Goal: Task Accomplishment & Management: Complete application form

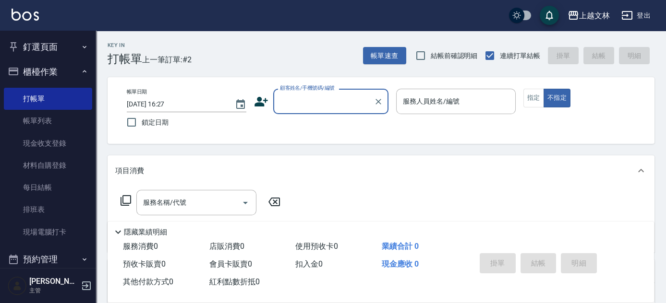
click at [310, 99] on input "顧客姓名/手機號碼/編號" at bounding box center [324, 101] width 92 height 17
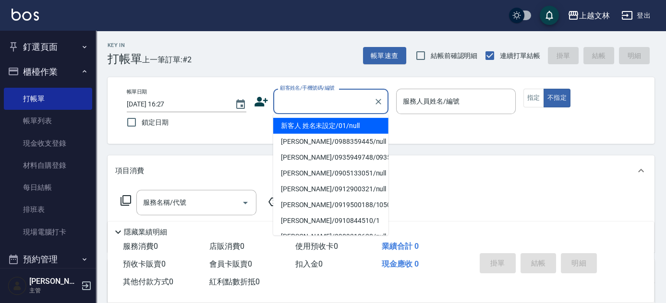
click at [333, 126] on li "新客人 姓名未設定/01/null" at bounding box center [330, 126] width 115 height 16
type input "新客人 姓名未設定/01/null"
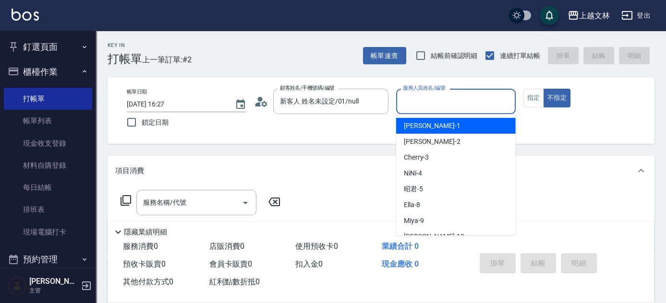
click at [466, 108] on input "服務人員姓名/編號" at bounding box center [455, 101] width 111 height 17
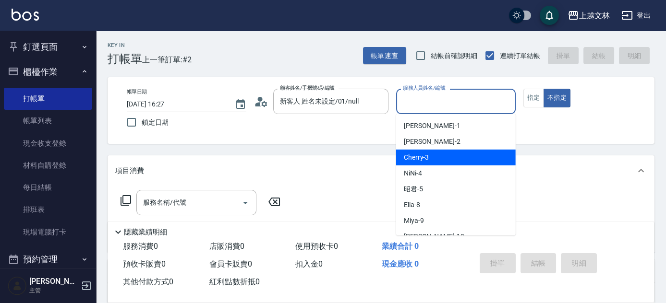
click at [459, 152] on div "Cherry -3" at bounding box center [456, 158] width 120 height 16
type input "Cherry-3"
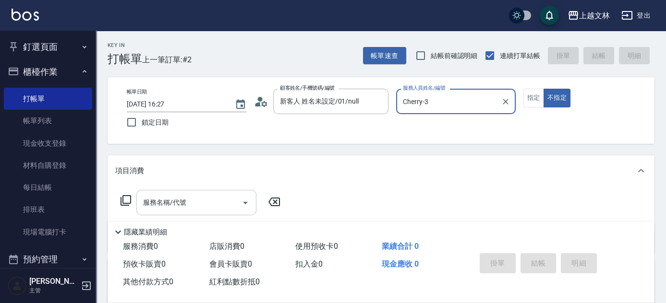
click at [172, 206] on input "服務名稱/代號" at bounding box center [189, 202] width 97 height 17
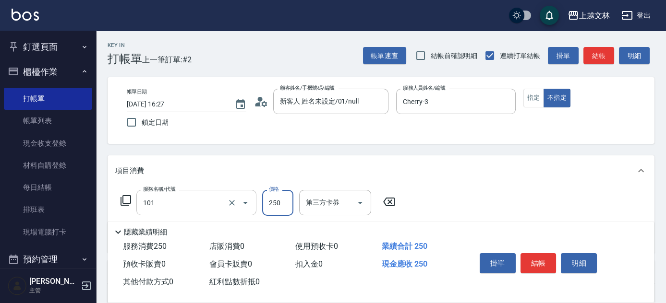
type input "洗髮(101)"
type input "500"
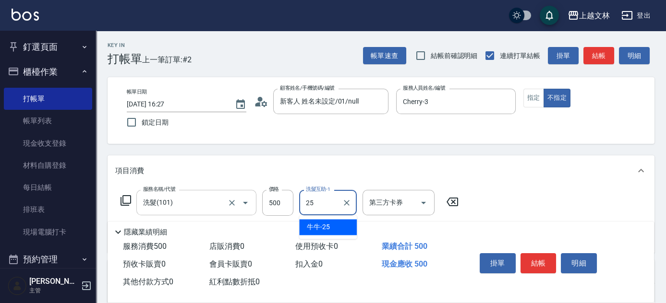
type input "牛牛-25"
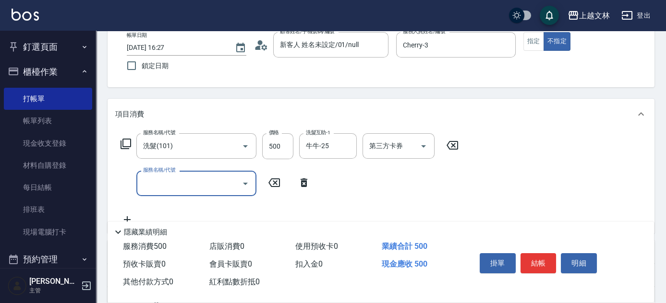
scroll to position [58, 0]
type input "B級洗+剪(203)"
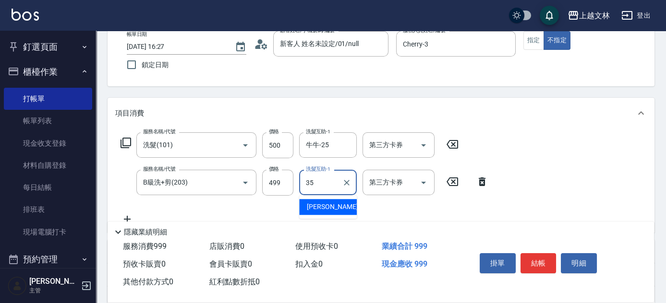
type input "[PERSON_NAME]-35"
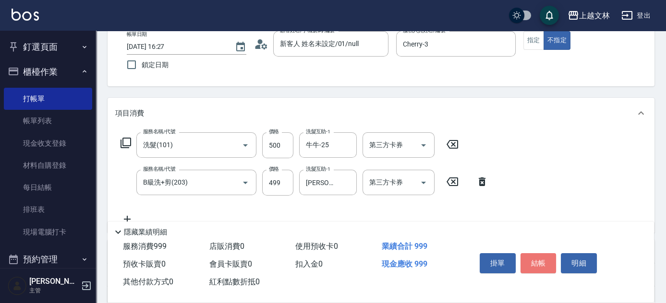
click at [539, 258] on button "結帳" at bounding box center [538, 264] width 36 height 20
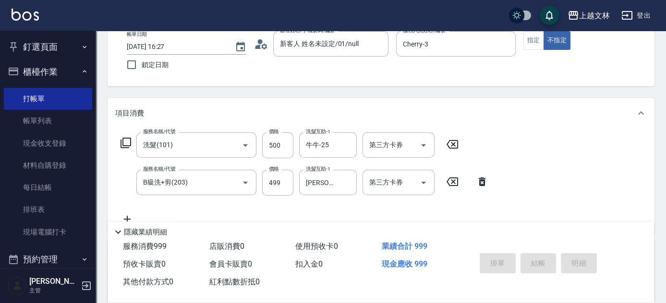
type input "[DATE] 17:06"
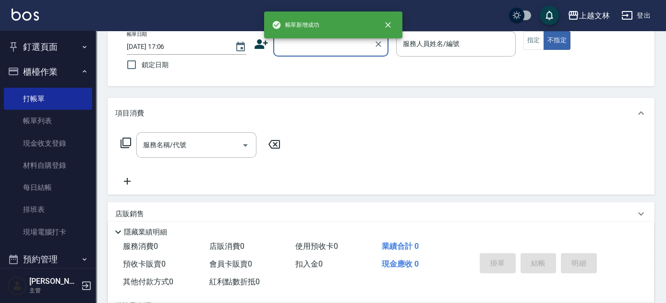
click at [327, 47] on input "顧客姓名/手機號碼/編號" at bounding box center [324, 44] width 92 height 17
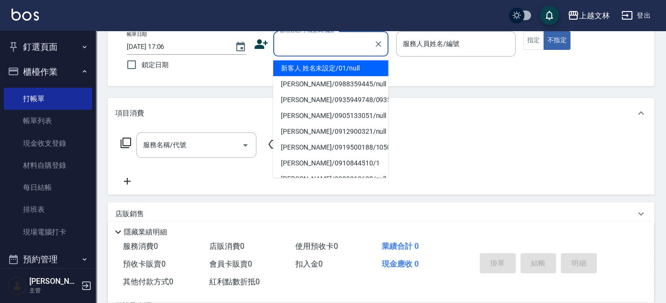
click at [333, 68] on li "新客人 姓名未設定/01/null" at bounding box center [330, 68] width 115 height 16
type input "新客人 姓名未設定/01/null"
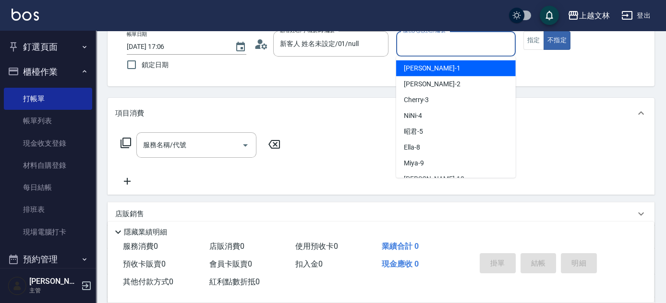
click at [447, 49] on input "服務人員姓名/編號" at bounding box center [455, 44] width 111 height 17
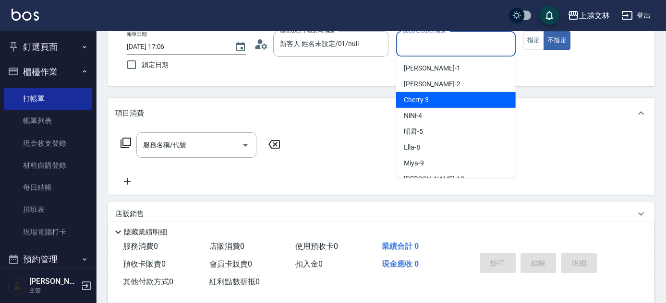
drag, startPoint x: 440, startPoint y: 97, endPoint x: 466, endPoint y: 82, distance: 29.9
click at [440, 97] on div "Cherry -3" at bounding box center [456, 100] width 120 height 16
type input "Cherry-3"
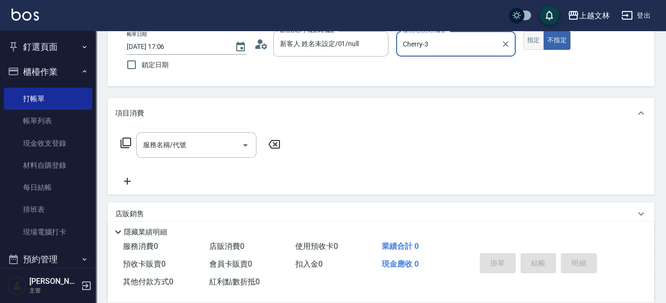
click at [538, 38] on button "指定" at bounding box center [533, 40] width 21 height 19
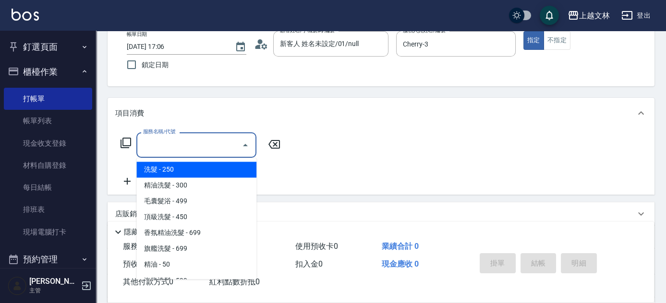
click at [207, 147] on input "服務名稱/代號" at bounding box center [189, 145] width 97 height 17
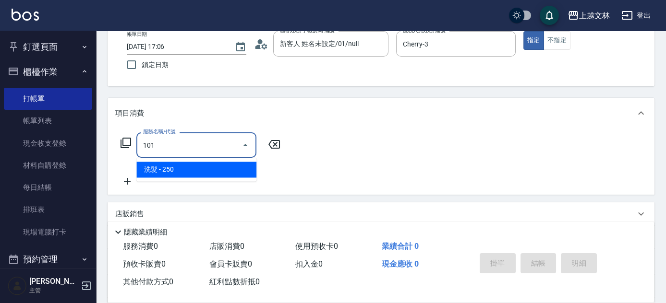
type input "洗髮(101)"
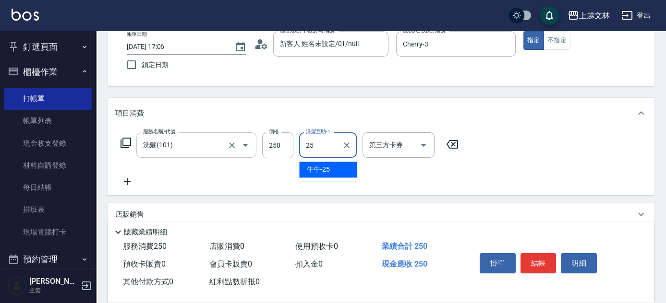
type input "牛牛-25"
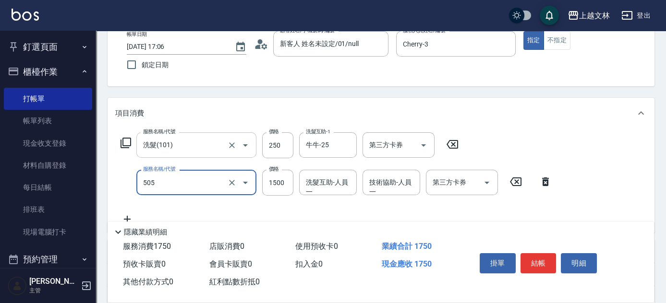
type input "結構護髮(505)"
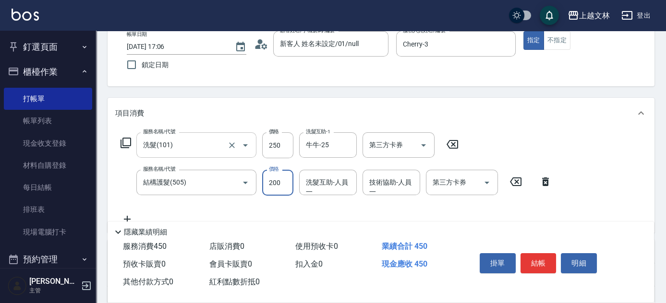
type input "200"
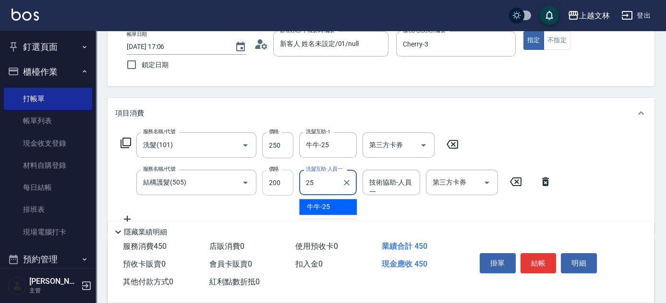
type input "25"
click at [281, 178] on input "200" at bounding box center [277, 183] width 31 height 26
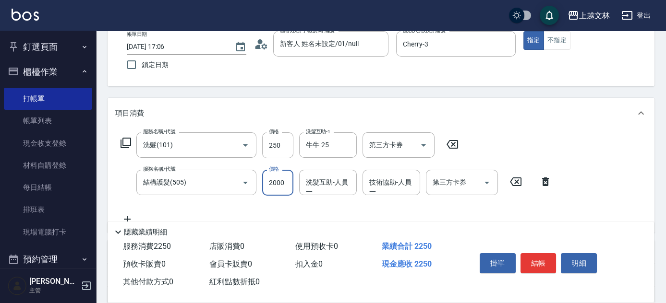
type input "2000"
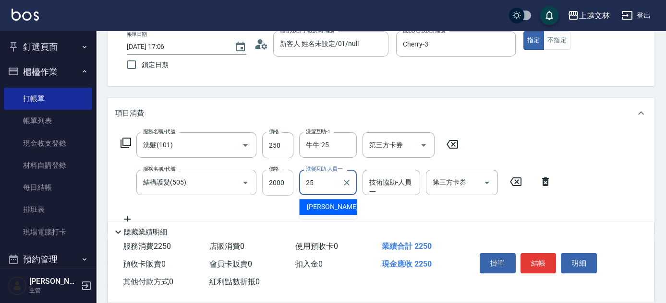
type input "牛牛-25"
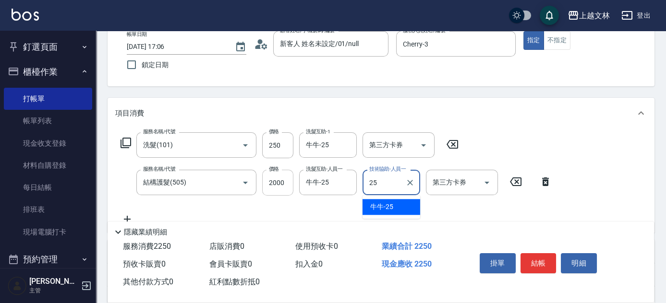
type input "牛牛-25"
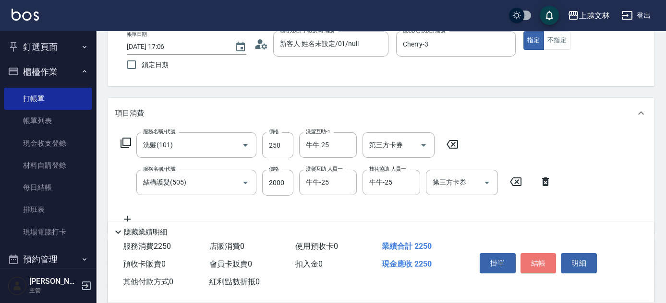
click at [540, 265] on button "結帳" at bounding box center [538, 264] width 36 height 20
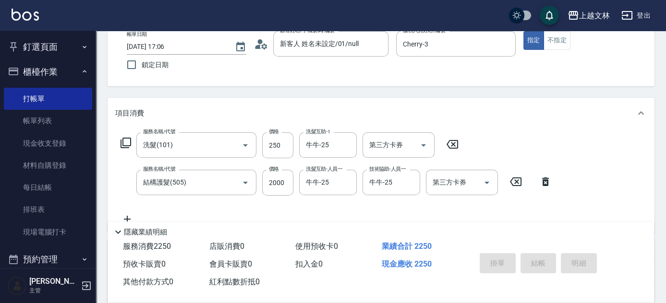
type input "[DATE] 17:07"
